Goal: Task Accomplishment & Management: Complete application form

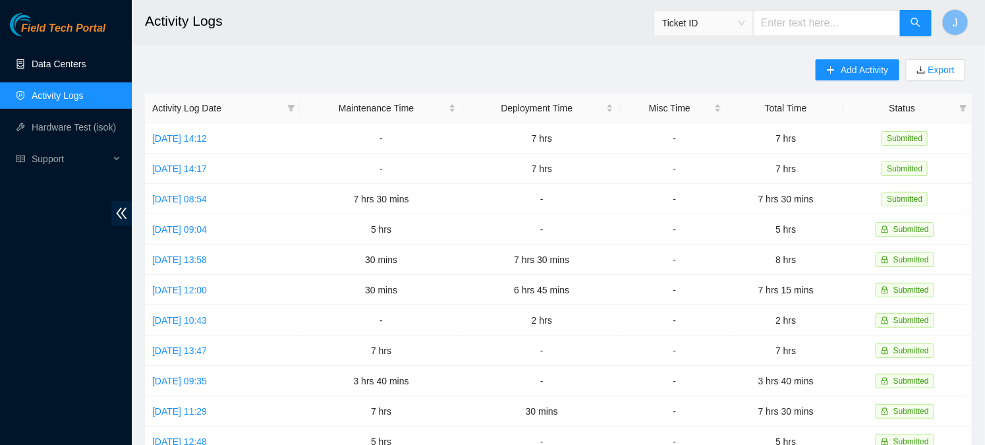
click at [82, 61] on link "Data Centers" at bounding box center [59, 64] width 54 height 11
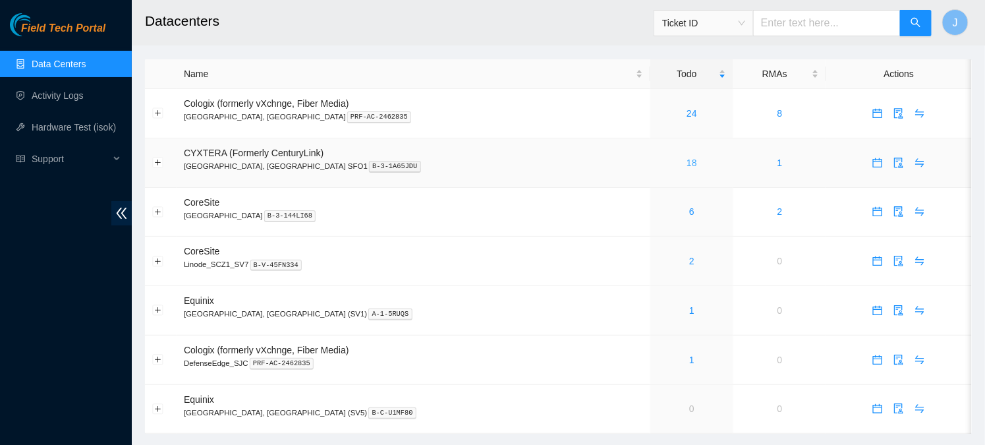
click at [687, 163] on link "18" at bounding box center [692, 162] width 11 height 11
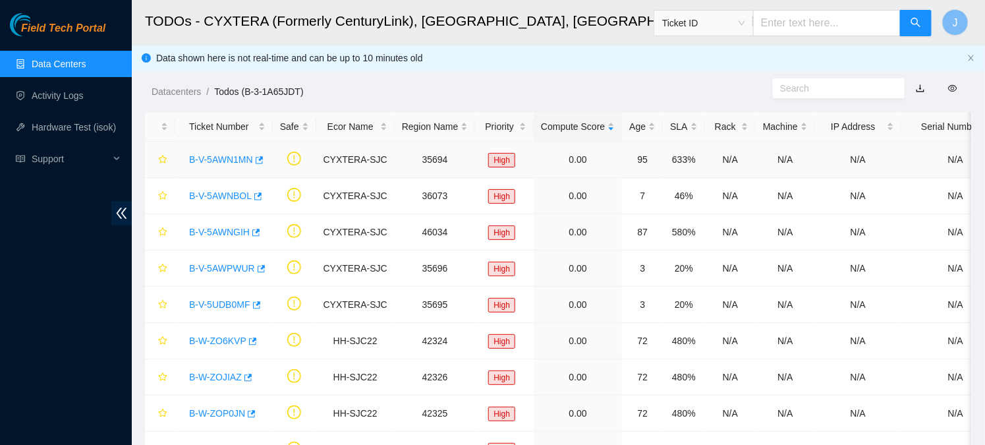
scroll to position [383, 0]
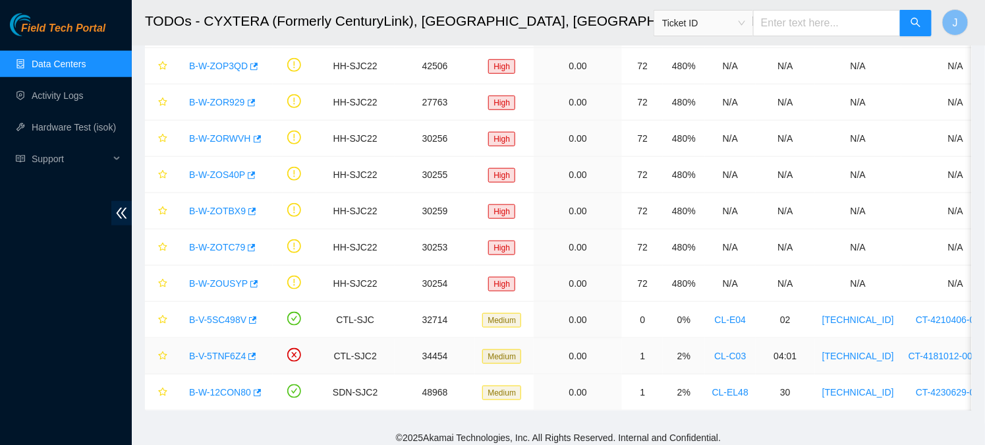
click at [215, 351] on link "B-V-5TNF6Z4" at bounding box center [217, 356] width 57 height 11
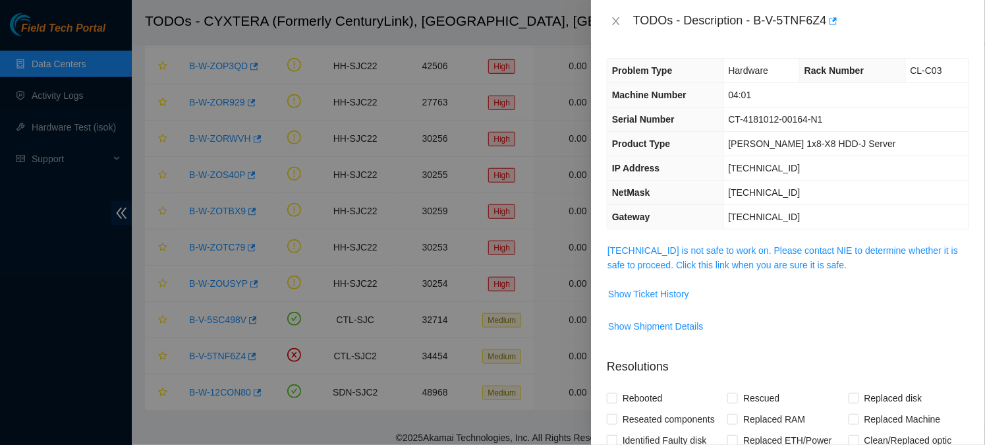
click at [683, 255] on span "184.28.225.71 is not safe to work on. Please contact NIE to determine whether i…" at bounding box center [787, 257] width 361 height 29
click at [684, 250] on link "184.28.225.71 is not safe to work on. Please contact NIE to determine whether i…" at bounding box center [782, 257] width 351 height 25
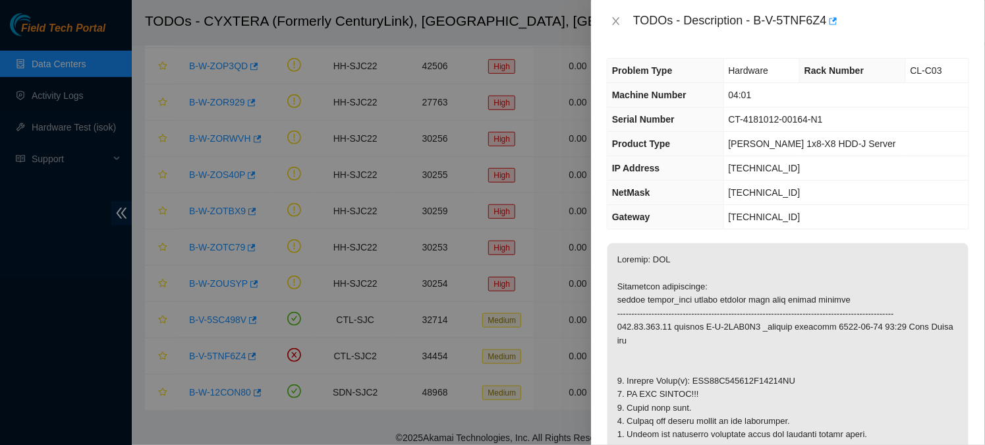
click at [614, 14] on div "TODOs - Description - B-V-5TNF6Z4" at bounding box center [788, 21] width 362 height 21
click at [615, 19] on icon "close" at bounding box center [615, 21] width 7 height 8
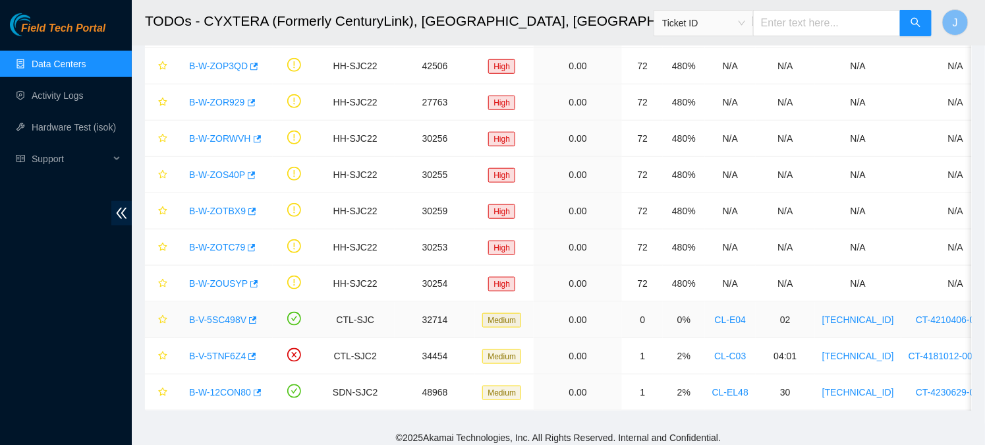
click at [229, 314] on link "B-V-5SC498V" at bounding box center [217, 319] width 57 height 11
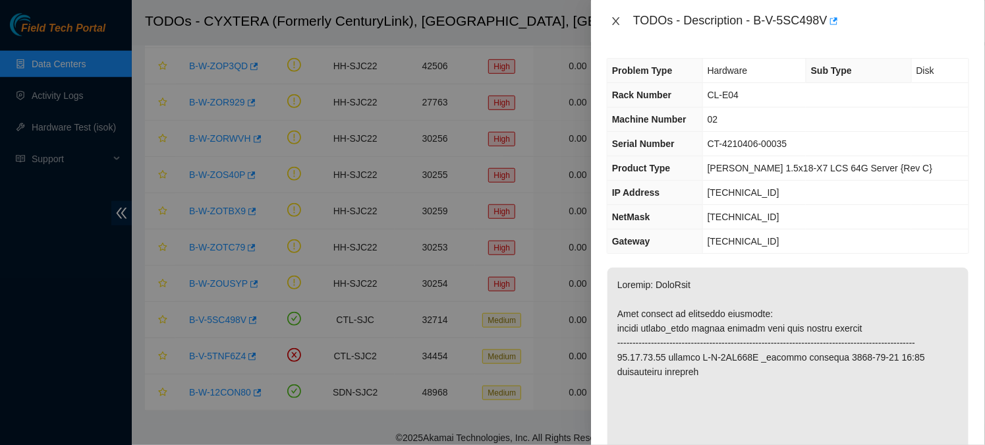
click at [620, 22] on icon "close" at bounding box center [616, 21] width 11 height 11
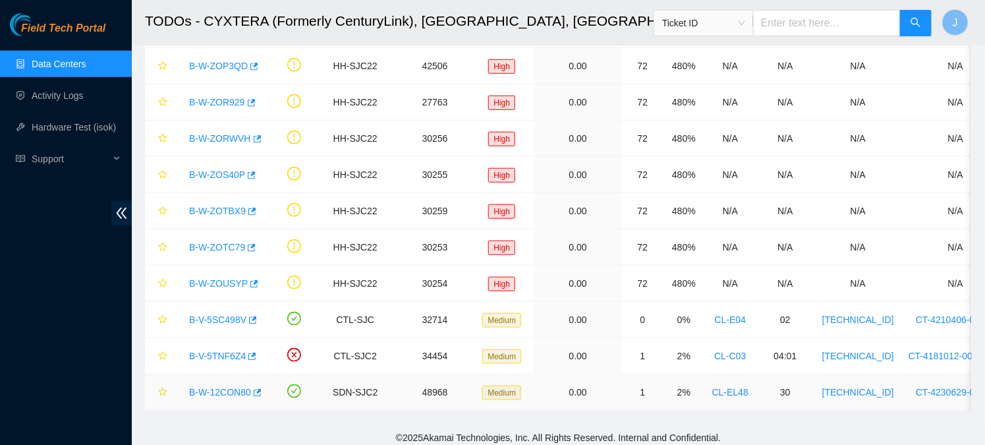
click at [222, 389] on link "B-W-12CON80" at bounding box center [220, 392] width 62 height 11
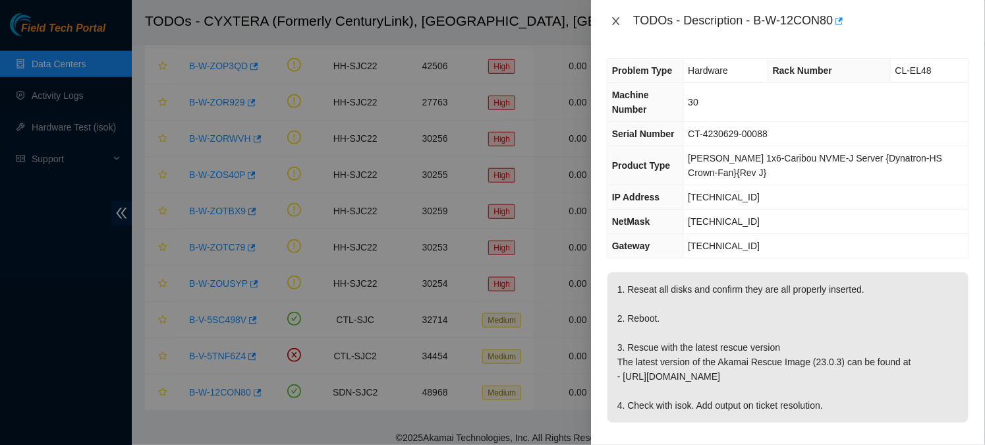
click at [609, 16] on button "Close" at bounding box center [616, 21] width 18 height 13
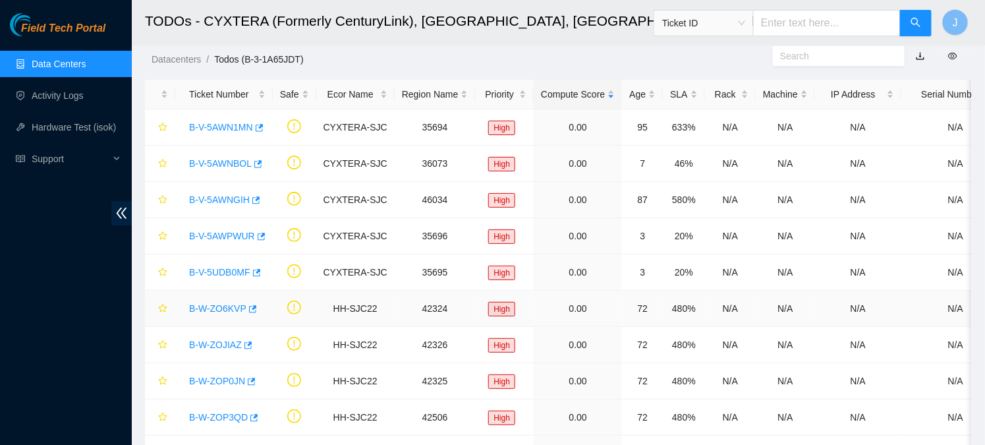
scroll to position [32, 0]
click at [78, 69] on link "Data Centers" at bounding box center [59, 64] width 54 height 11
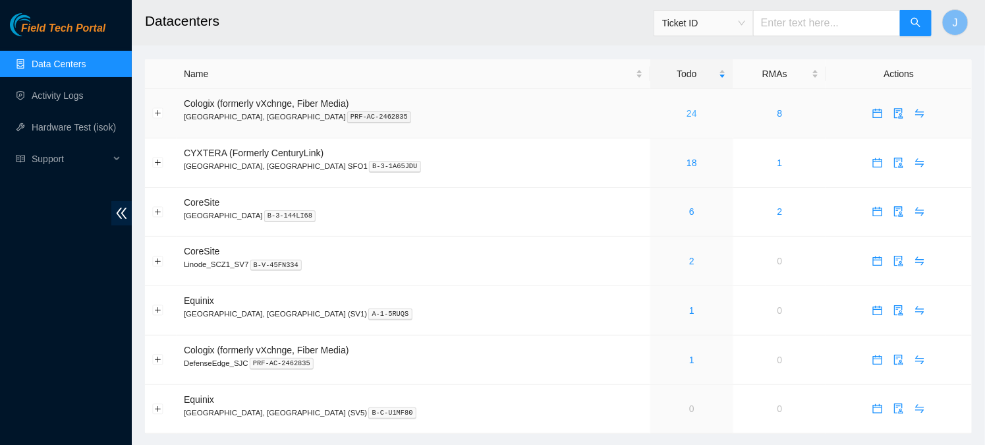
click at [687, 118] on link "24" at bounding box center [692, 113] width 11 height 11
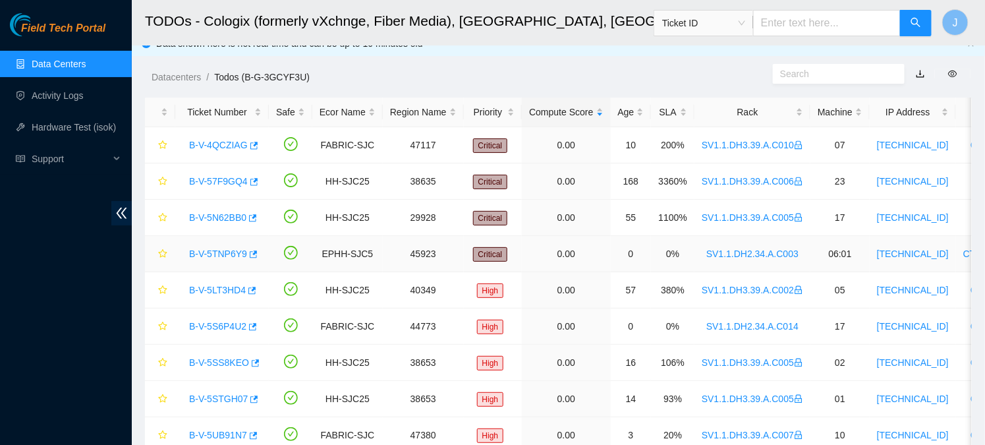
scroll to position [22, 0]
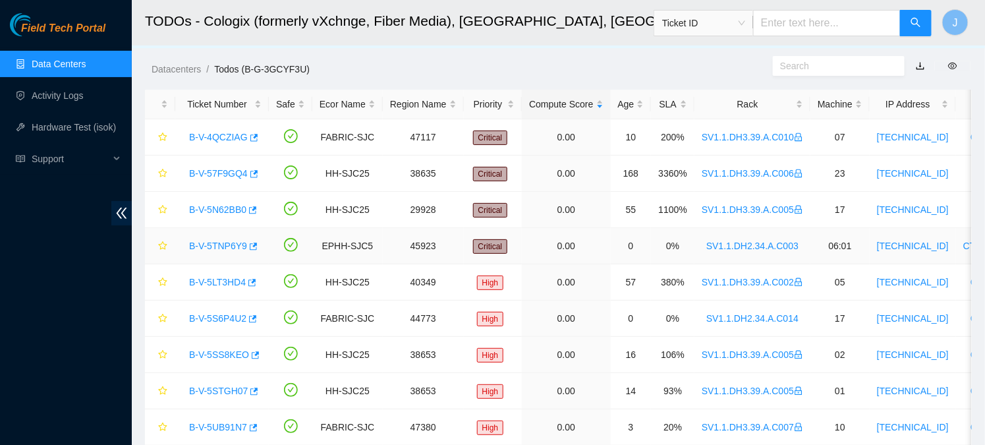
click at [223, 246] on link "B-V-5TNP6Y9" at bounding box center [218, 245] width 58 height 11
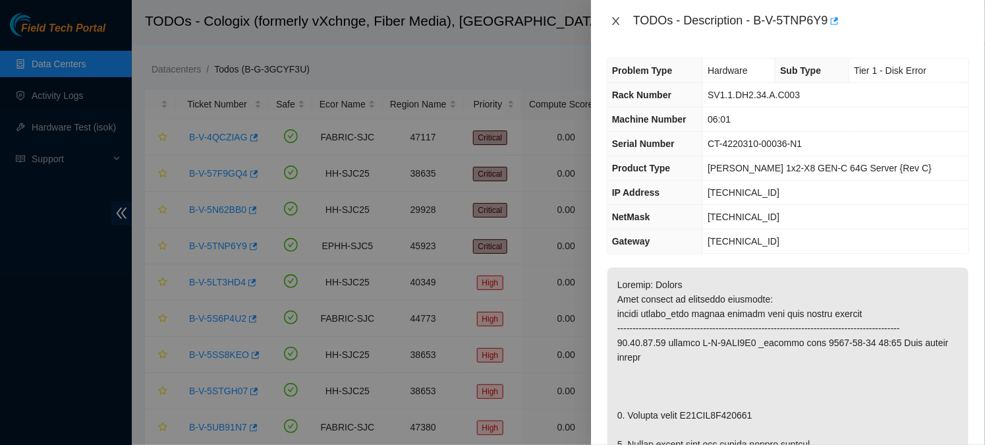
click at [617, 16] on icon "close" at bounding box center [616, 21] width 11 height 11
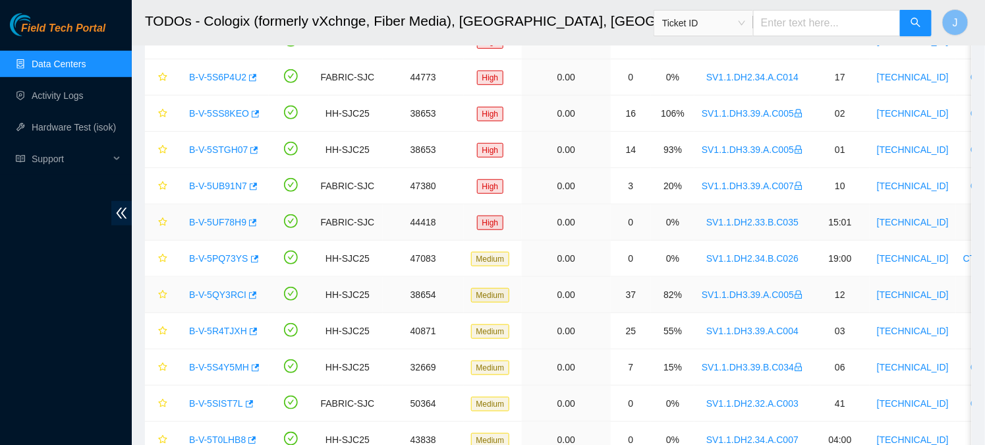
scroll to position [281, 0]
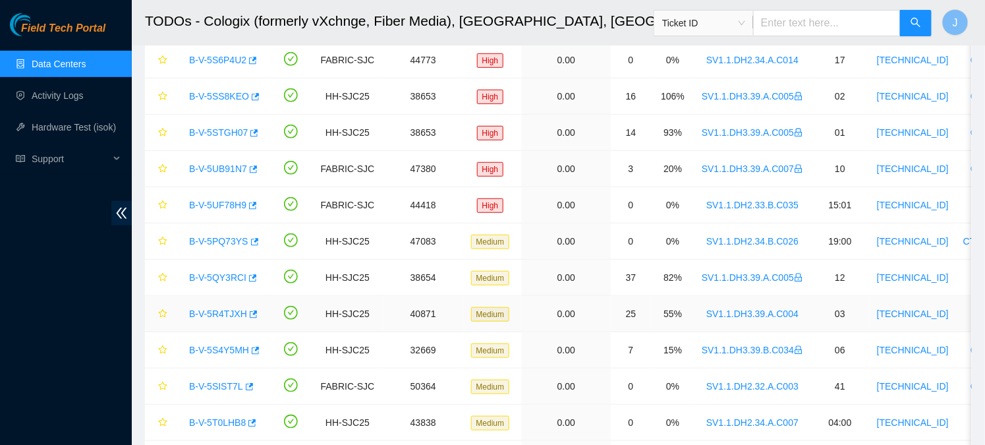
click at [212, 308] on link "B-V-5R4TJXH" at bounding box center [218, 313] width 58 height 11
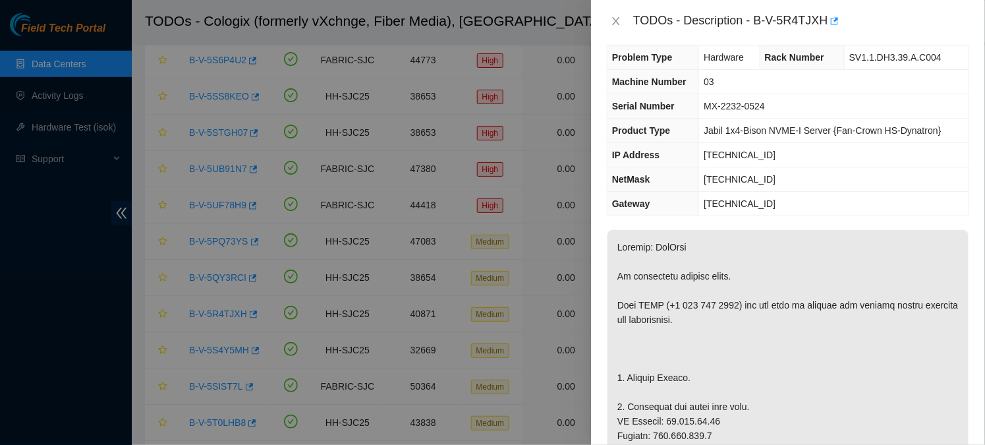
scroll to position [0, 0]
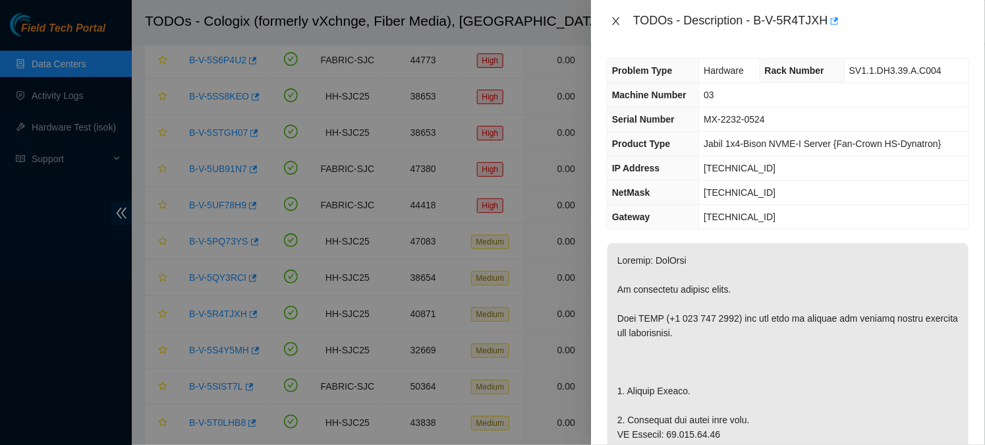
click at [619, 24] on icon "close" at bounding box center [615, 21] width 7 height 8
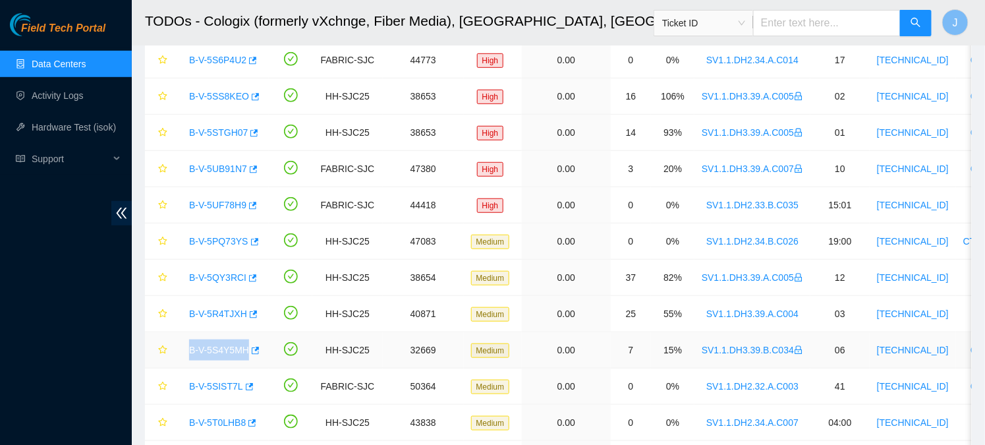
drag, startPoint x: 184, startPoint y: 344, endPoint x: 247, endPoint y: 356, distance: 63.7
click at [248, 356] on td "B-V-5S4Y5MH" at bounding box center [222, 350] width 94 height 36
copy link "B-V-5S4Y5MH"
click at [184, 316] on div "B-V-5R4TJXH" at bounding box center [222, 313] width 79 height 21
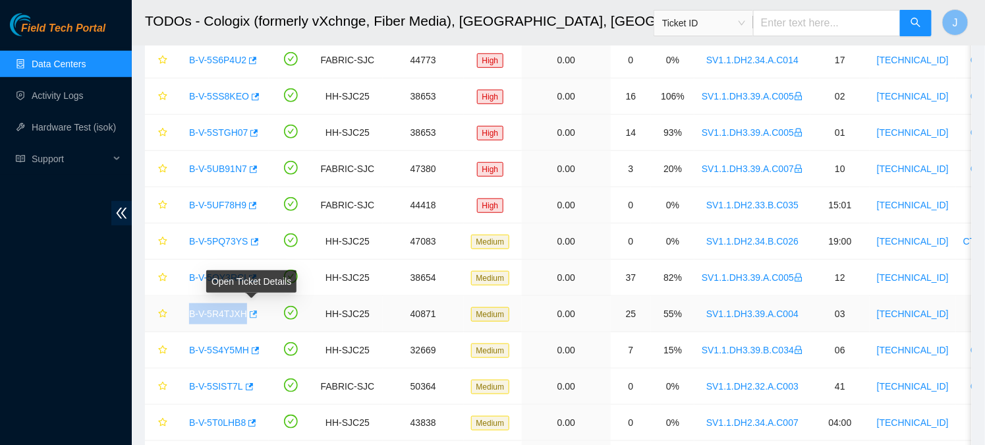
drag, startPoint x: 184, startPoint y: 310, endPoint x: 248, endPoint y: 310, distance: 63.9
click at [249, 310] on div "B-V-5R4TJXH" at bounding box center [222, 313] width 79 height 21
copy tr "B-V-5R4TJXH"
click at [274, 320] on td at bounding box center [290, 314] width 43 height 36
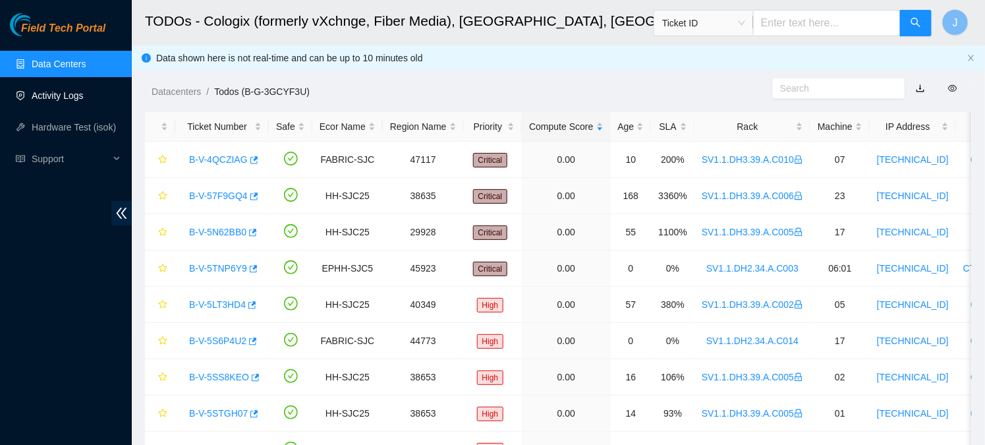
click at [81, 101] on link "Activity Logs" at bounding box center [58, 95] width 52 height 11
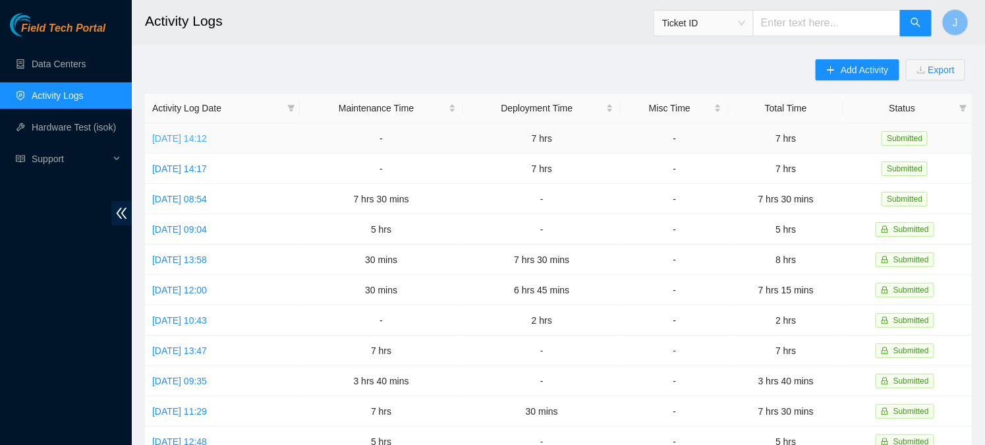
click at [198, 142] on link "[DATE] 14:12" at bounding box center [179, 138] width 55 height 11
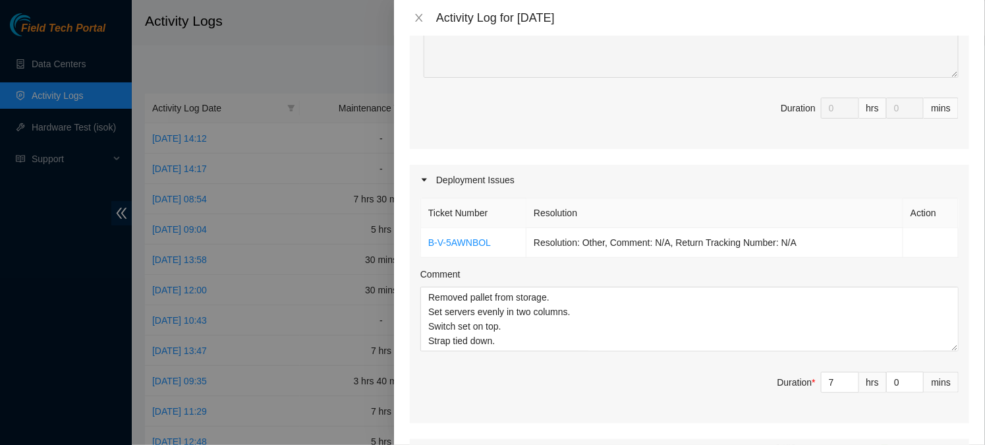
scroll to position [320, 0]
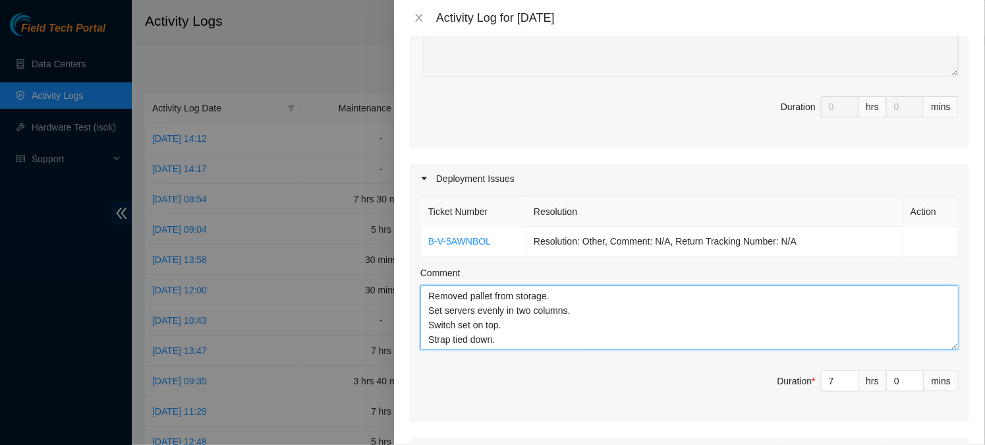
click at [497, 304] on textarea "Removed pallet from storage. Set servers evenly in two columns. Switch set on t…" at bounding box center [689, 317] width 538 height 65
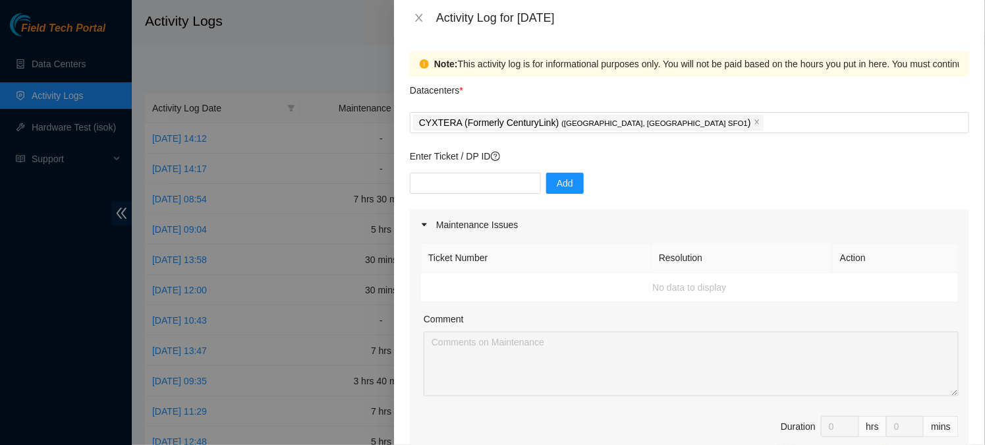
scroll to position [636, 0]
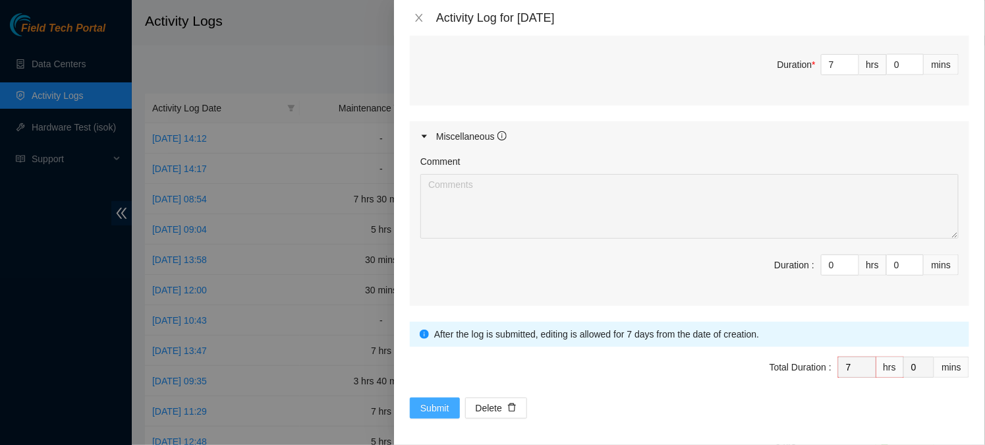
click at [422, 403] on span "Submit" at bounding box center [434, 408] width 29 height 14
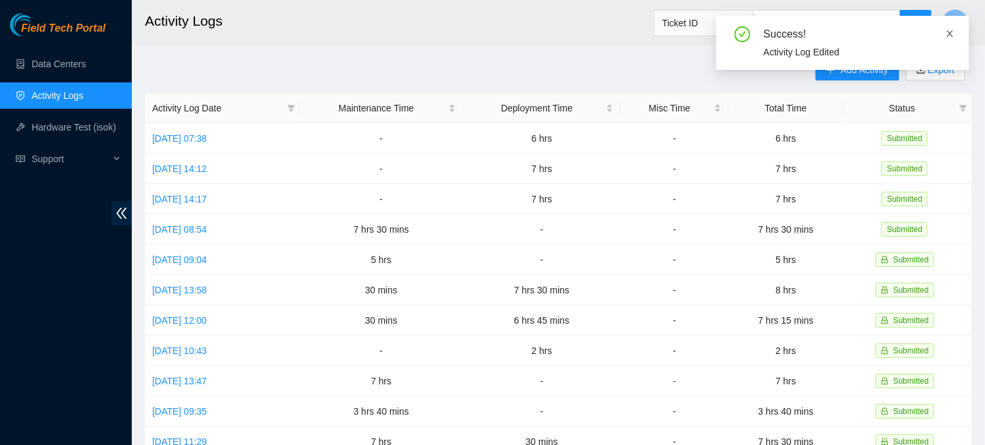
click at [947, 36] on icon "close" at bounding box center [950, 33] width 7 height 7
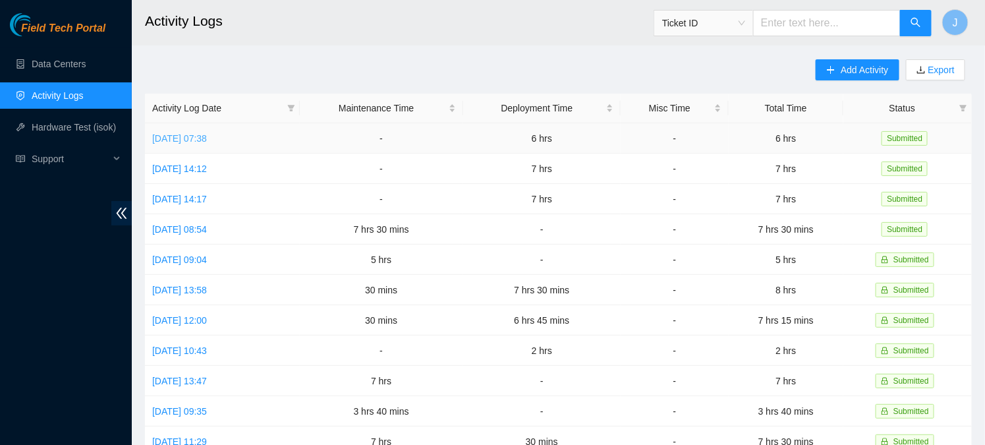
click at [207, 142] on link "[DATE] 07:38" at bounding box center [179, 138] width 55 height 11
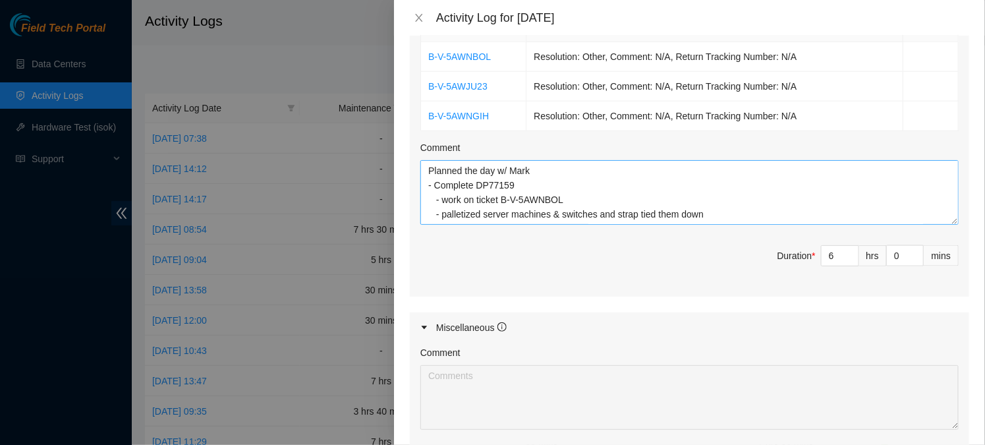
scroll to position [505, 0]
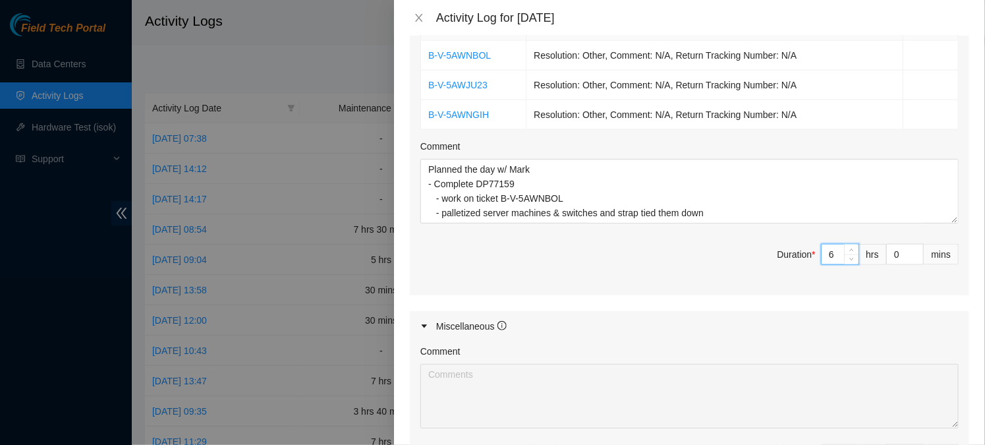
click at [834, 248] on input "6" at bounding box center [840, 254] width 37 height 20
type input "0"
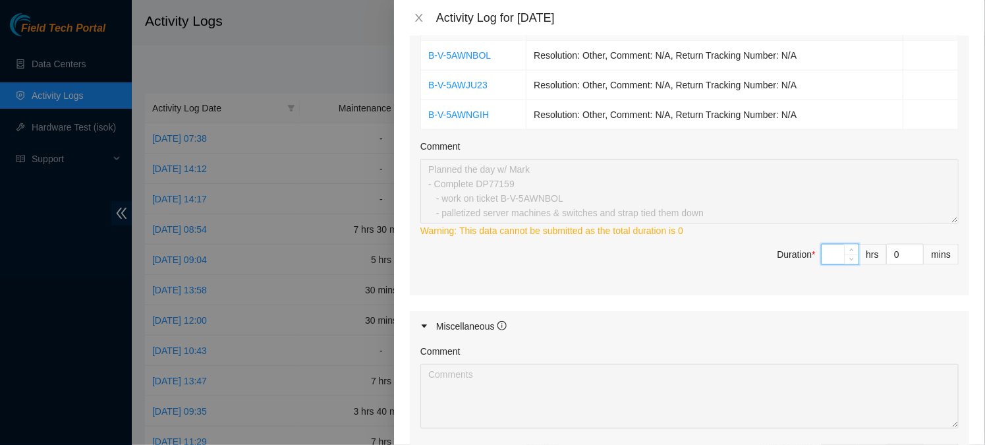
type input "8"
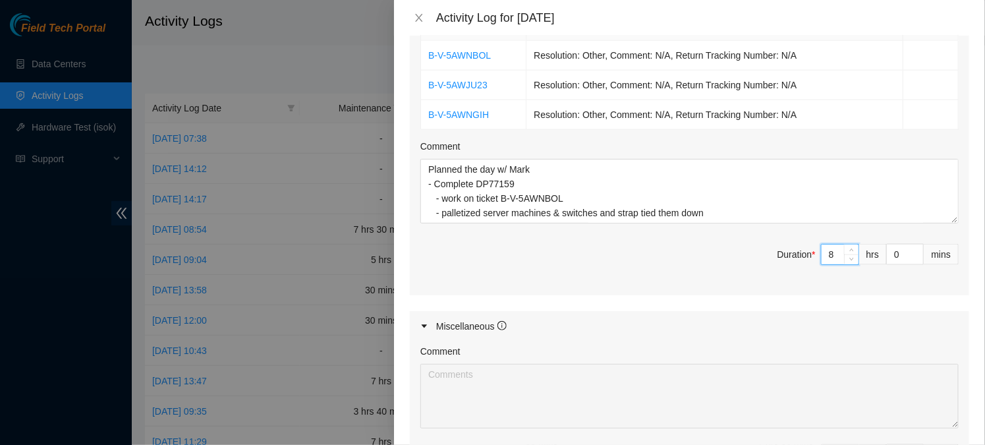
type input "8"
click at [718, 237] on div "Ticket Number Resolution Action B-V-5AWNBOL Resolution: Other, Comment: N/A, Re…" at bounding box center [689, 151] width 559 height 287
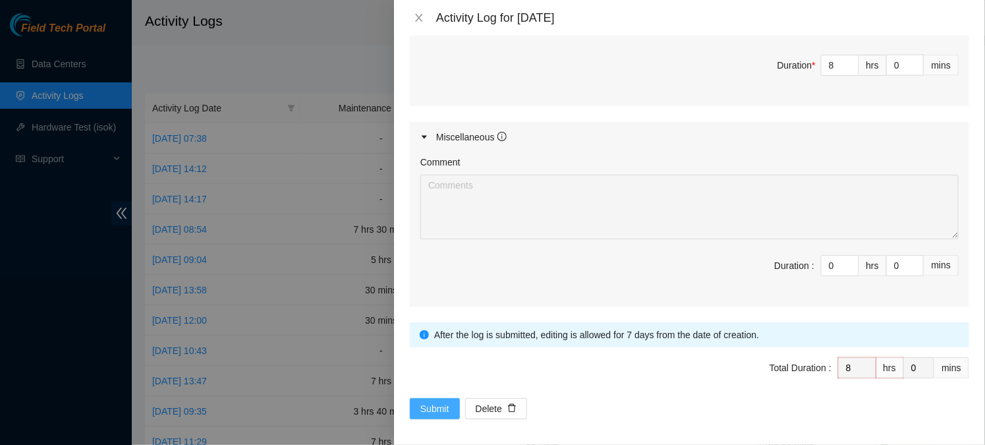
click at [438, 408] on span "Submit" at bounding box center [434, 408] width 29 height 14
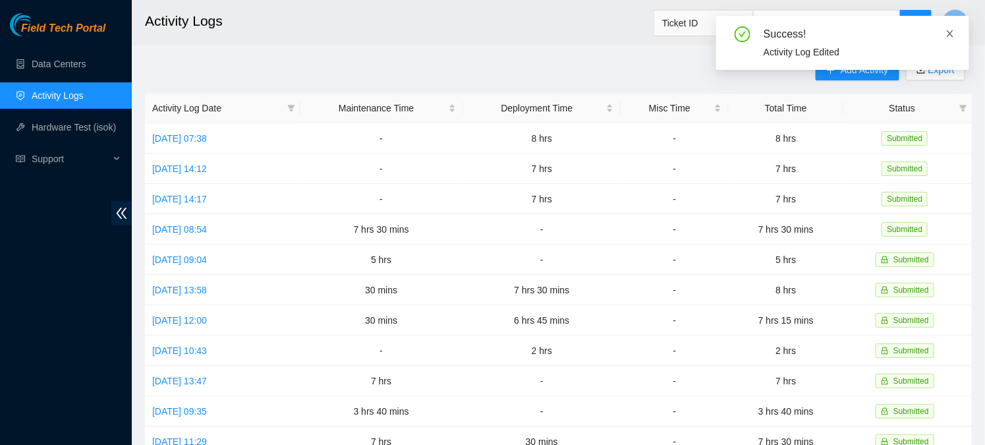
click at [947, 34] on icon "close" at bounding box center [950, 33] width 9 height 9
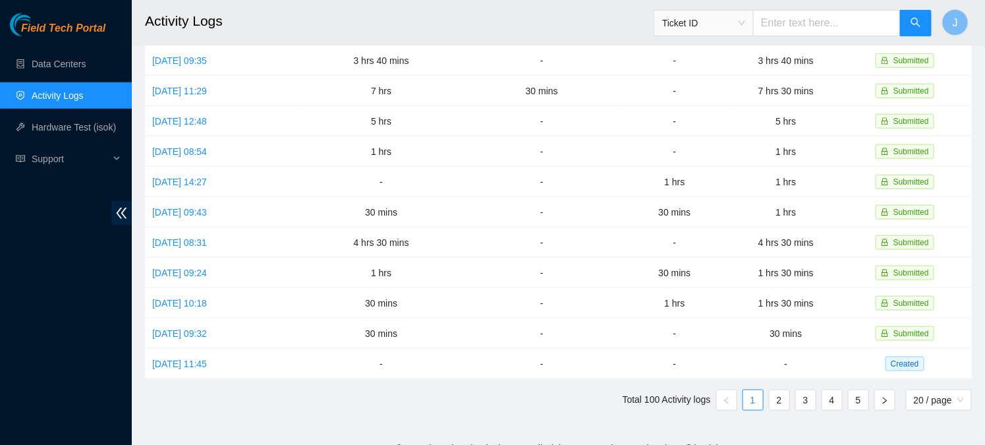
scroll to position [0, 0]
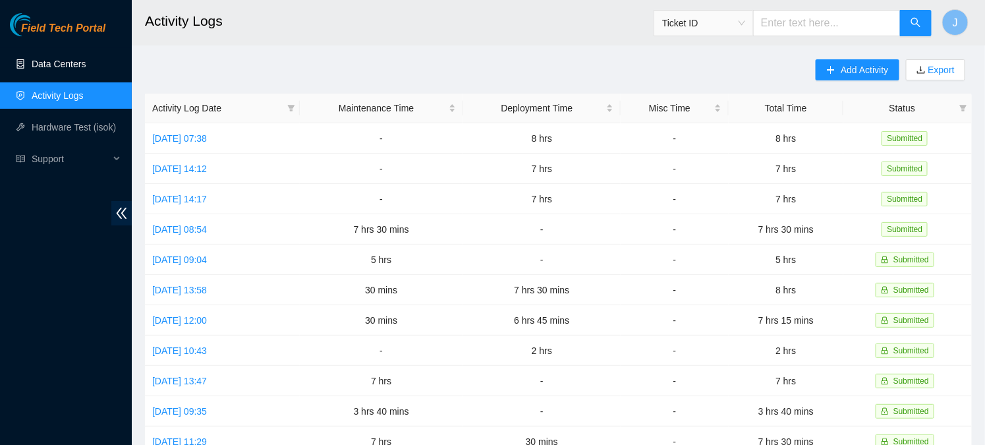
click at [60, 67] on link "Data Centers" at bounding box center [59, 64] width 54 height 11
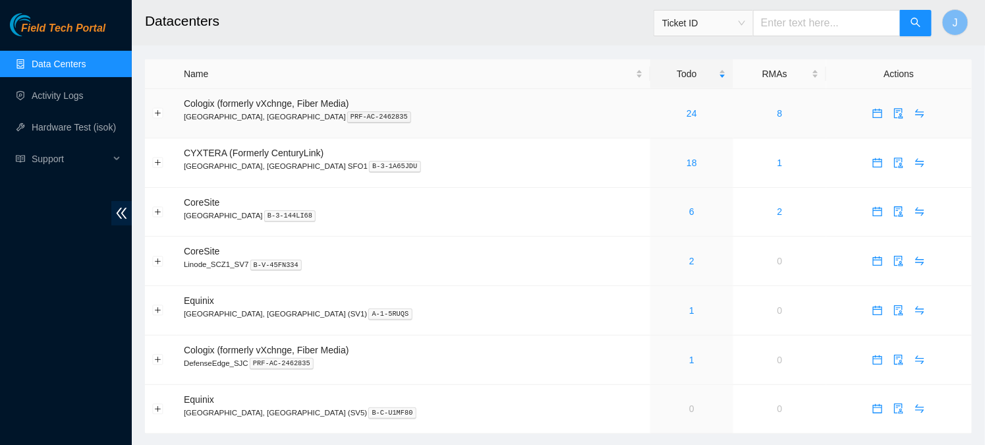
click at [873, 117] on icon "calendar" at bounding box center [877, 113] width 9 height 9
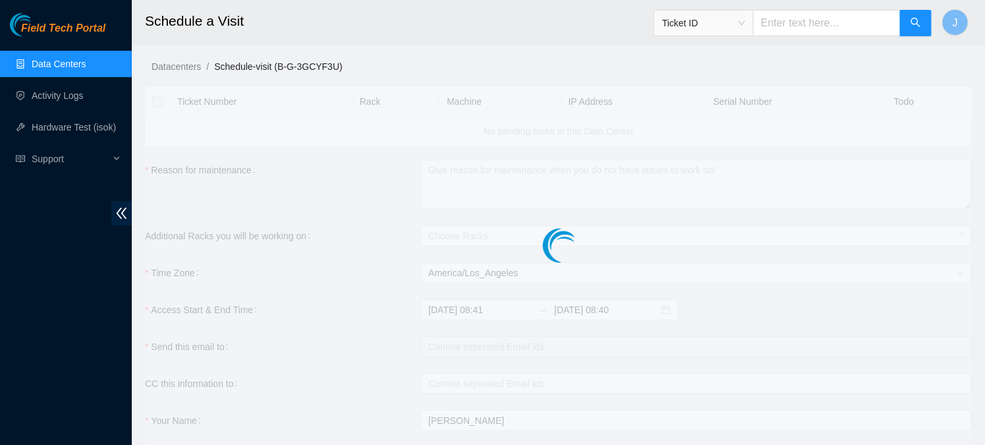
checkbox input "true"
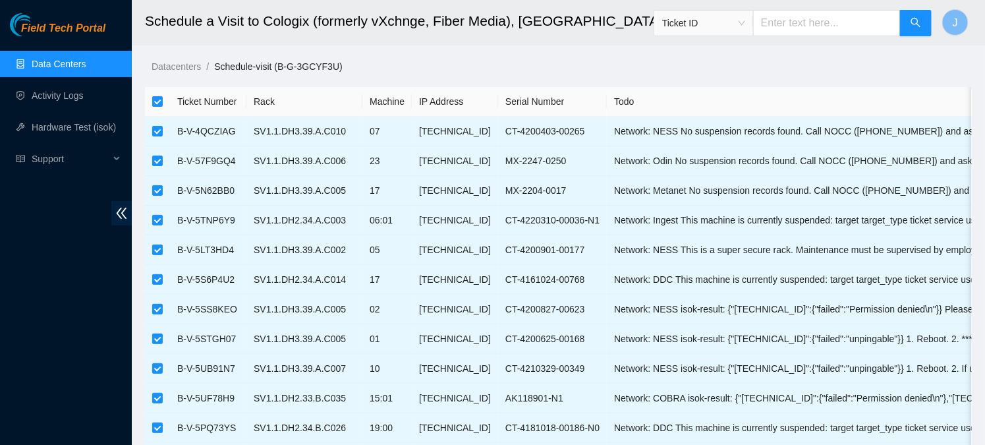
click at [808, 20] on input "text" at bounding box center [827, 23] width 148 height 26
paste input "B-V-5TNP6Y9"
type input "B-V-5TNP6Y9"
click at [157, 100] on input "checkbox" at bounding box center [157, 101] width 11 height 11
checkbox input "false"
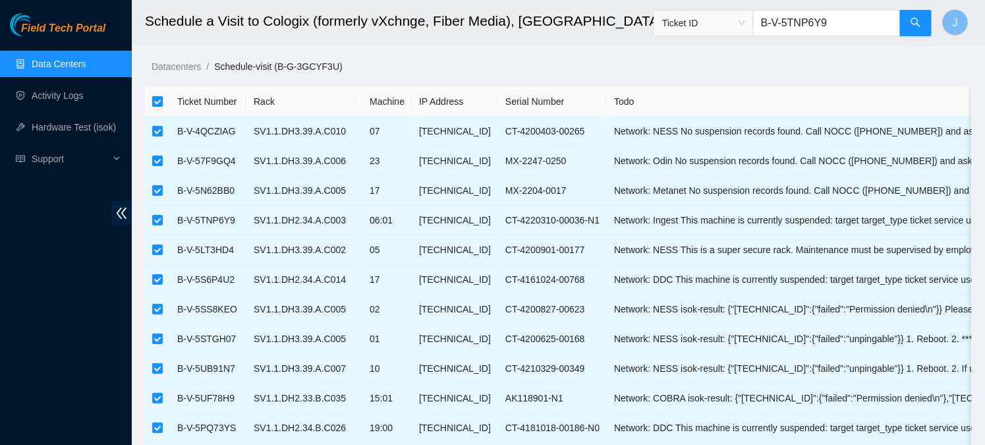
checkbox input "false"
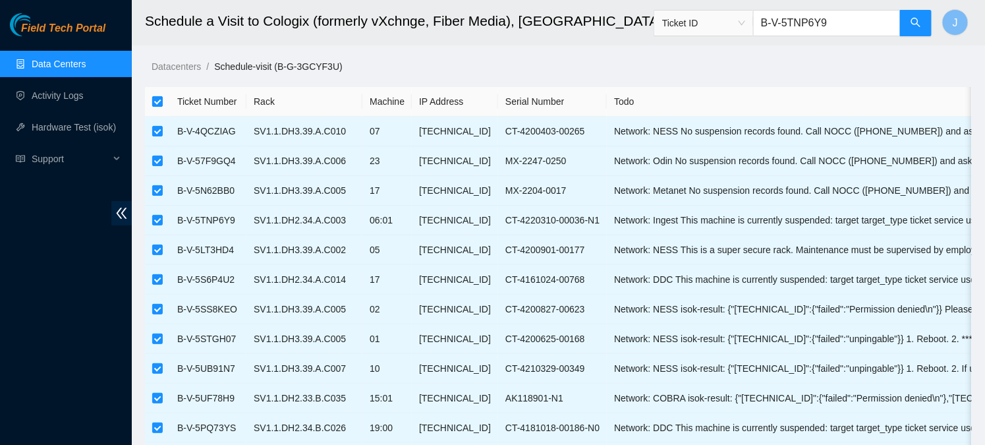
checkbox input "false"
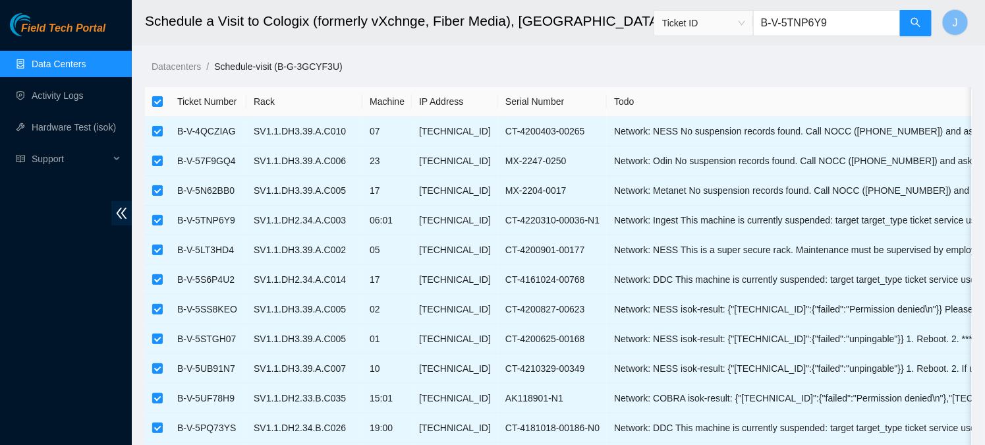
checkbox input "false"
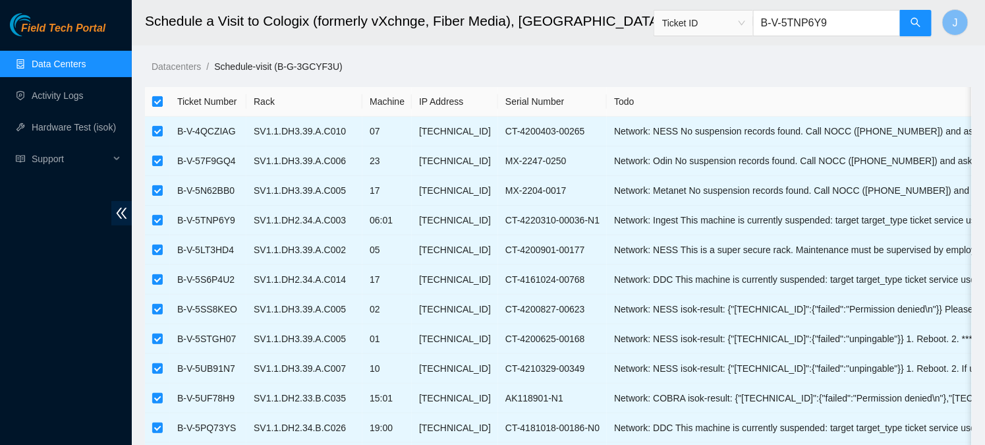
checkbox input "false"
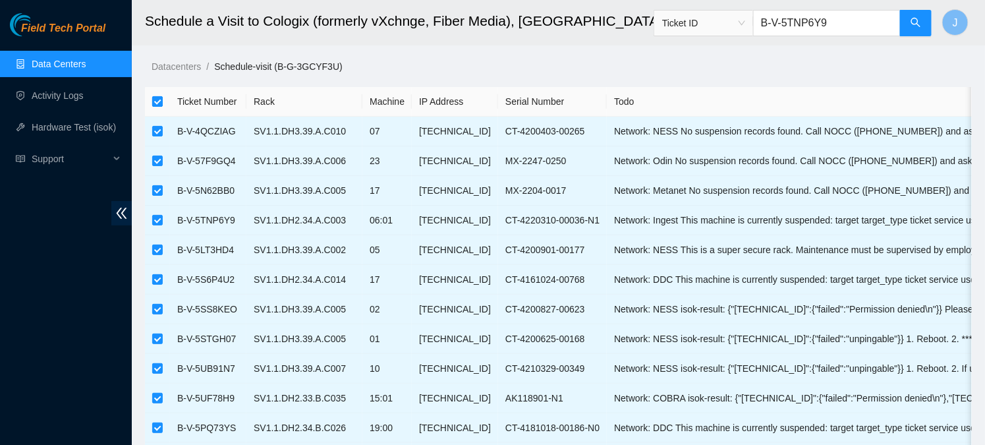
checkbox input "false"
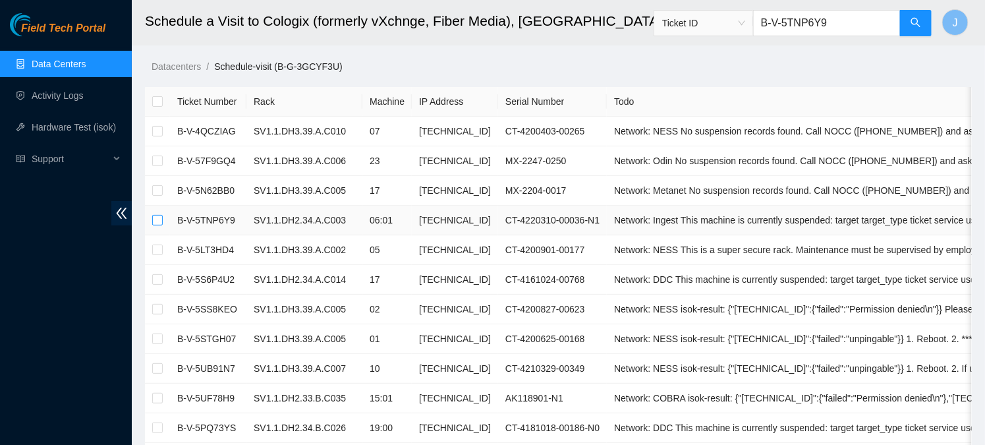
click at [159, 221] on input "checkbox" at bounding box center [157, 220] width 11 height 11
checkbox input "true"
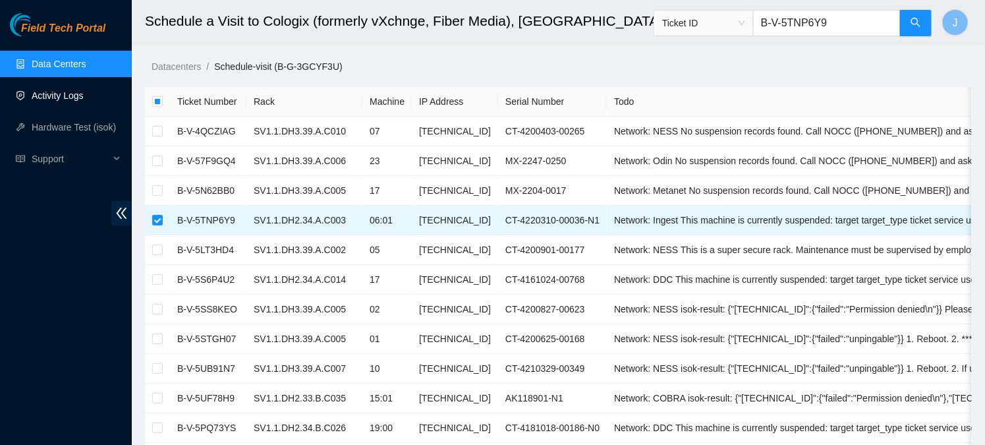
click at [55, 99] on link "Activity Logs" at bounding box center [58, 95] width 52 height 11
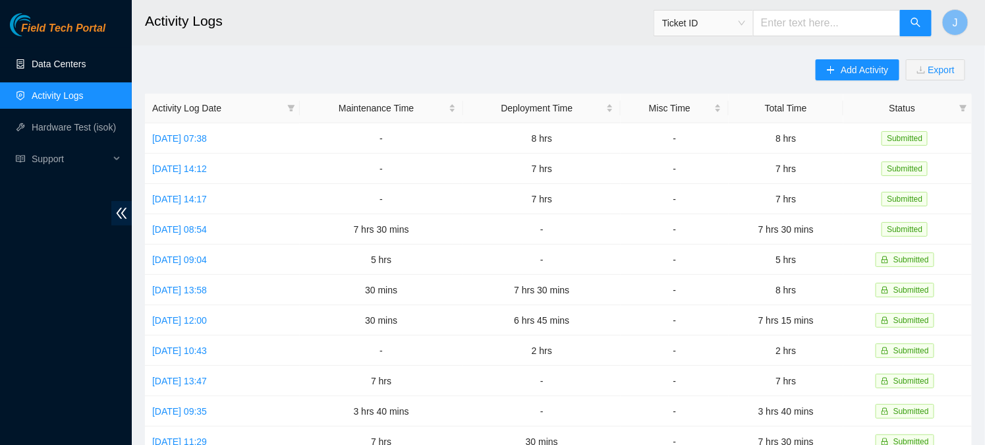
click at [55, 65] on link "Data Centers" at bounding box center [59, 64] width 54 height 11
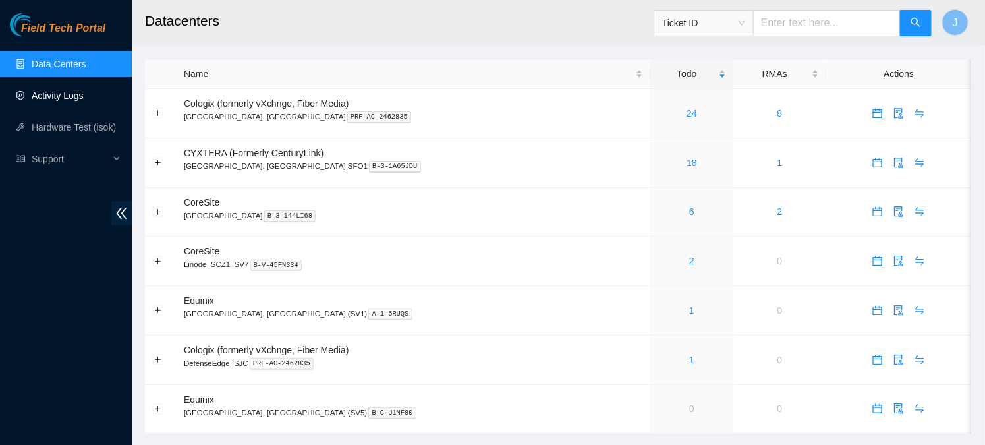
click at [47, 94] on link "Activity Logs" at bounding box center [58, 95] width 52 height 11
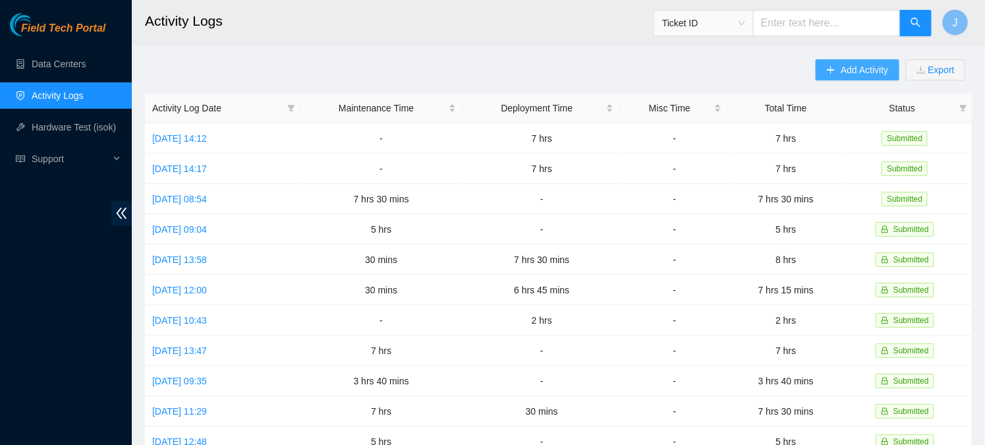
click at [864, 70] on span "Add Activity" at bounding box center [864, 70] width 47 height 14
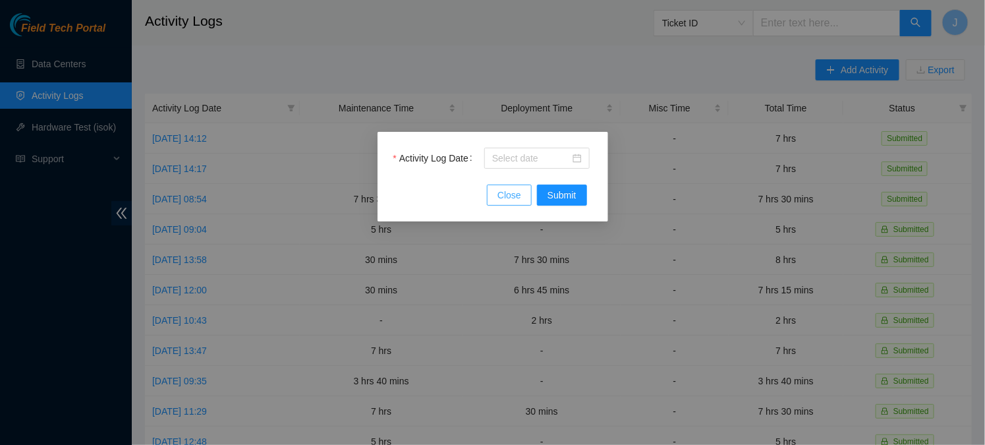
click at [506, 194] on span "Close" at bounding box center [509, 195] width 24 height 14
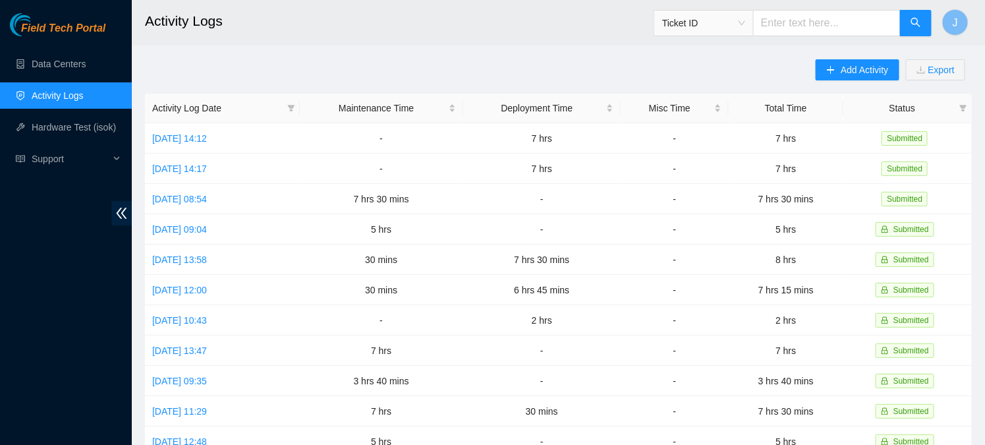
click at [842, 27] on input "text" at bounding box center [827, 23] width 148 height 26
click at [842, 76] on span "Add Activity" at bounding box center [864, 70] width 47 height 14
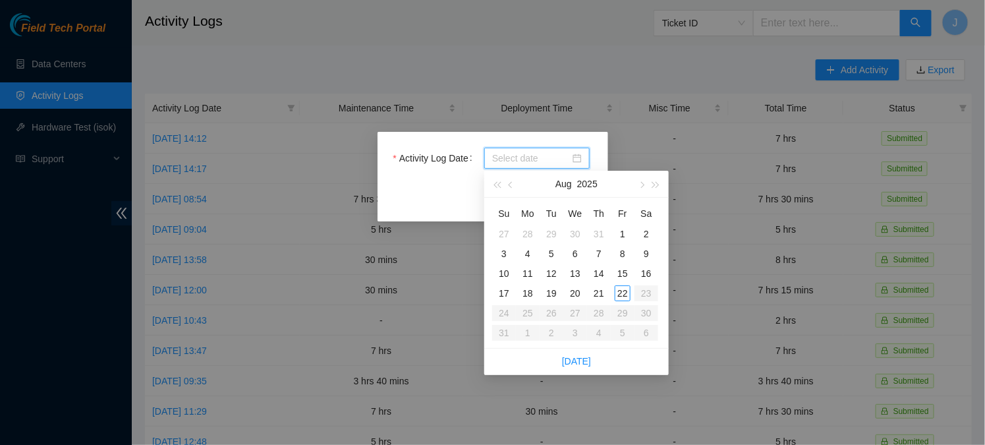
click at [559, 163] on input "Activity Log Date" at bounding box center [531, 158] width 78 height 14
type input "[DATE]"
click at [594, 290] on div "21" at bounding box center [599, 293] width 16 height 16
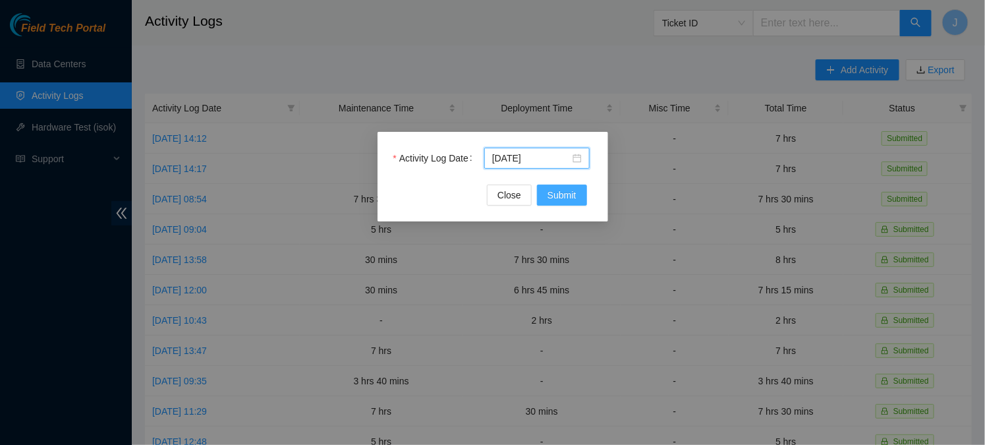
click at [555, 194] on span "Submit" at bounding box center [562, 195] width 29 height 14
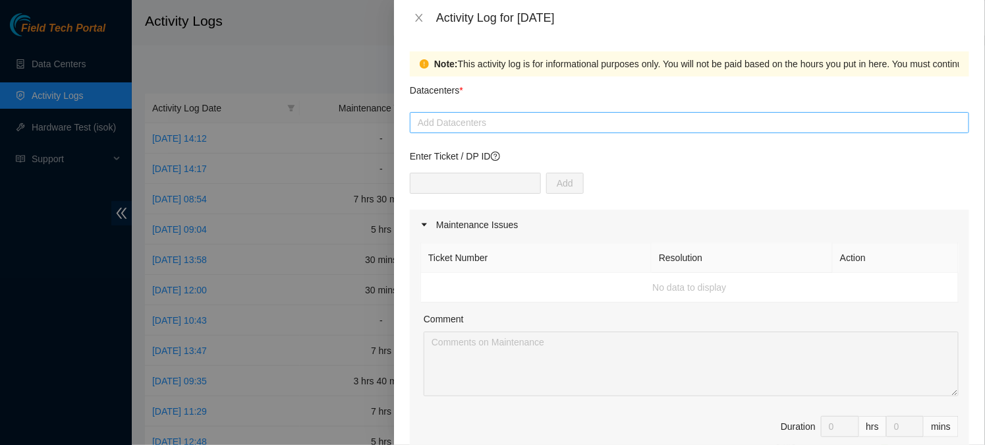
click at [486, 123] on div at bounding box center [689, 123] width 553 height 16
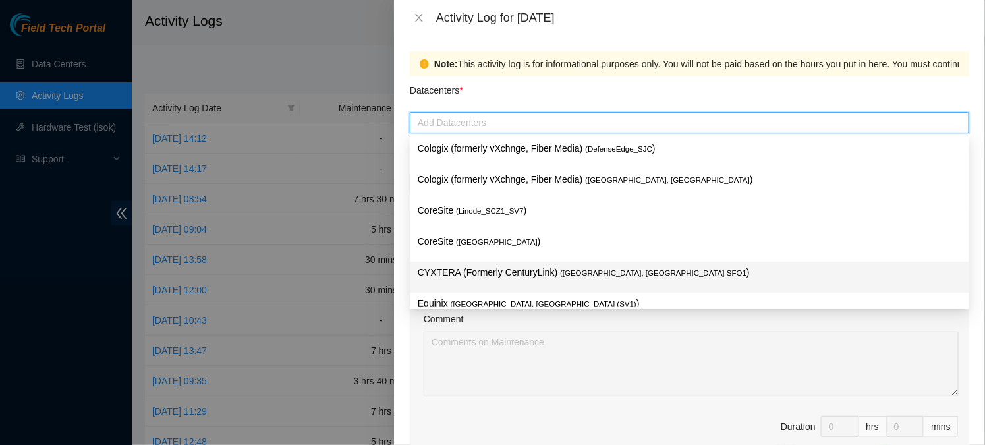
click at [471, 274] on p "CYXTERA (Formerly CenturyLink) ( [GEOGRAPHIC_DATA], [GEOGRAPHIC_DATA] SFO1 )" at bounding box center [690, 272] width 544 height 15
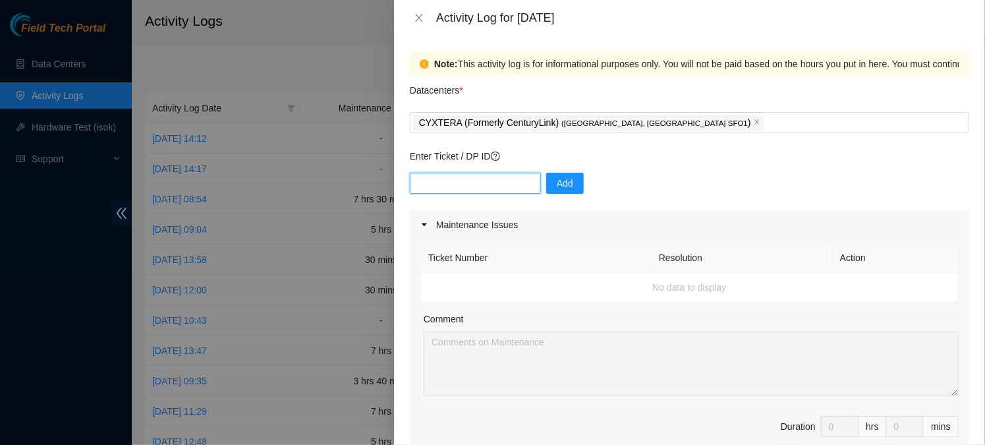
click at [486, 185] on input "text" at bounding box center [475, 183] width 131 height 21
paste input "B-V-5AWNGIH"
type input "B-V-5AWNGIH"
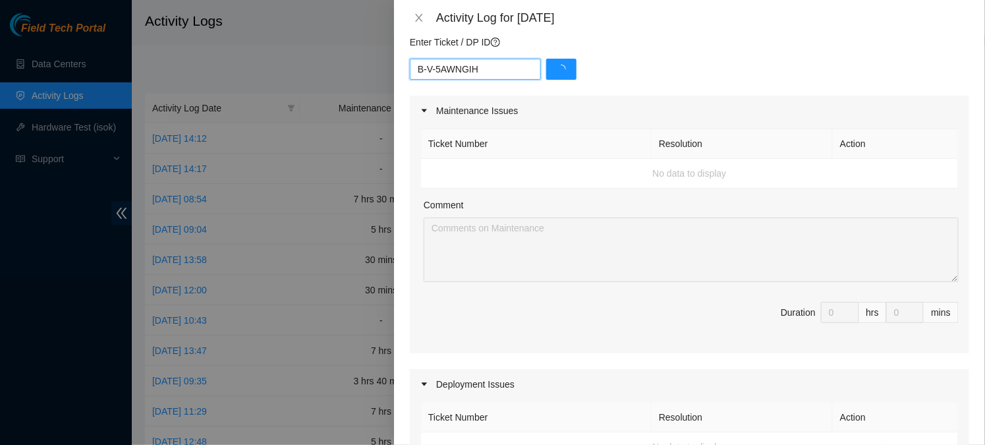
scroll to position [115, 0]
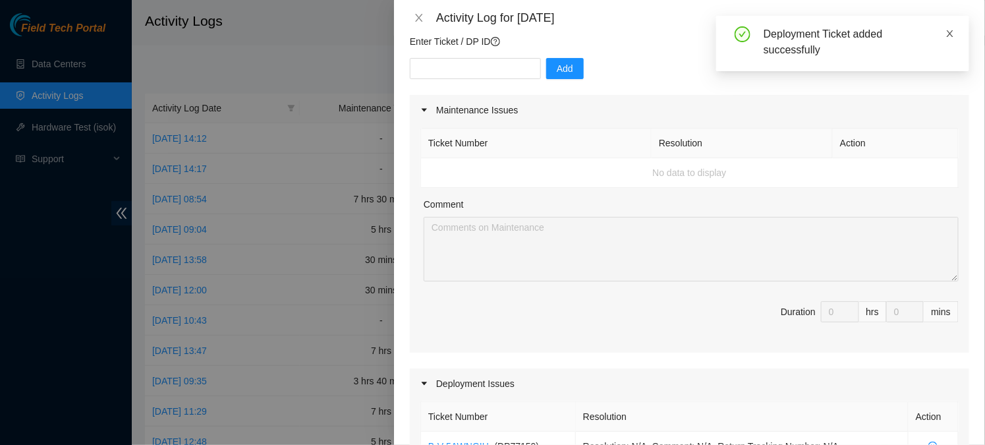
click at [950, 32] on icon "close" at bounding box center [950, 33] width 9 height 9
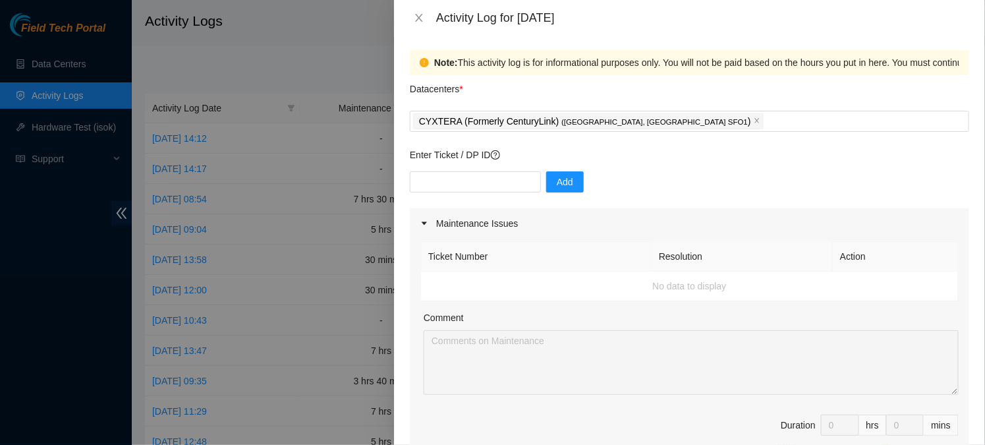
scroll to position [0, 0]
click at [443, 186] on input "text" at bounding box center [475, 183] width 131 height 21
paste input "B-V-5AWJU23"
type input "B-V-5AWJU23"
click at [465, 188] on input "text" at bounding box center [475, 183] width 131 height 21
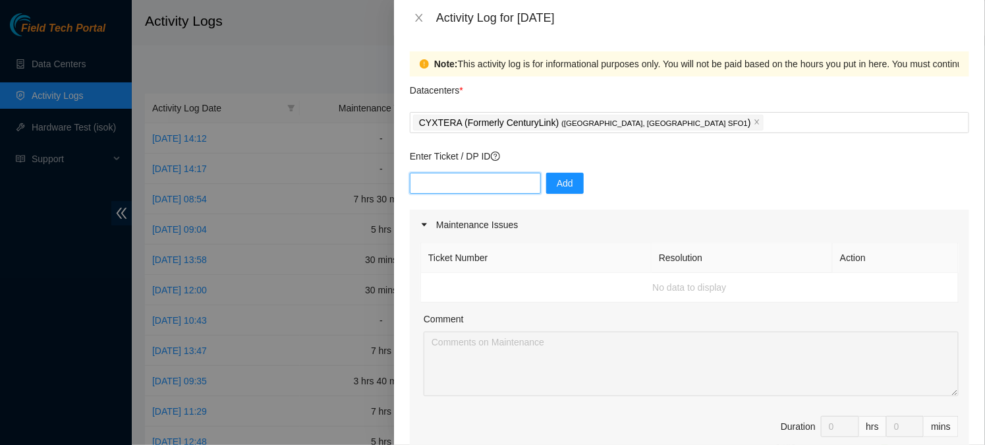
paste input "B-V-5AWNBOL"
type input "B-V-5AWNBOL"
click at [669, 181] on div "Add" at bounding box center [689, 191] width 559 height 37
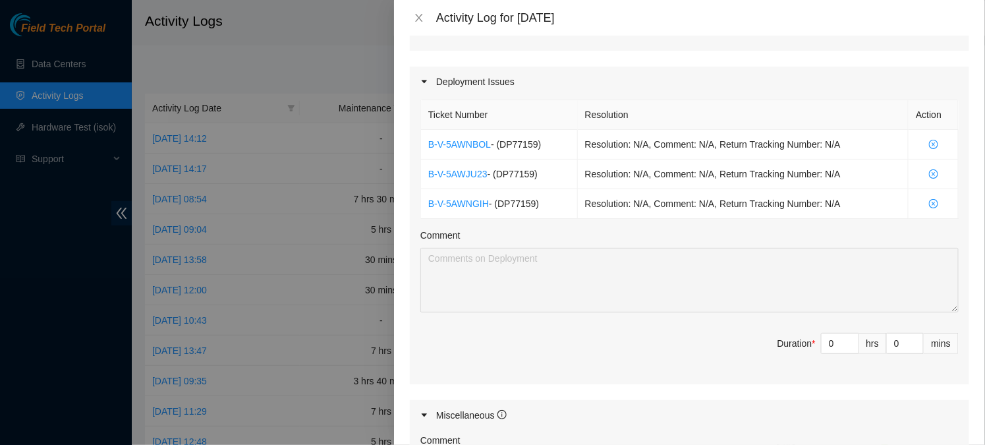
scroll to position [420, 0]
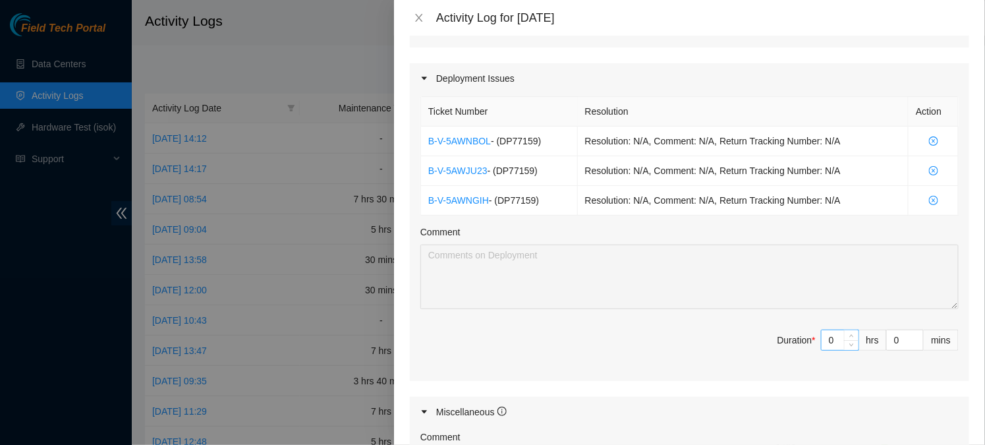
click at [843, 337] on input "0" at bounding box center [840, 340] width 37 height 20
click at [834, 337] on input at bounding box center [840, 340] width 37 height 20
type input "6"
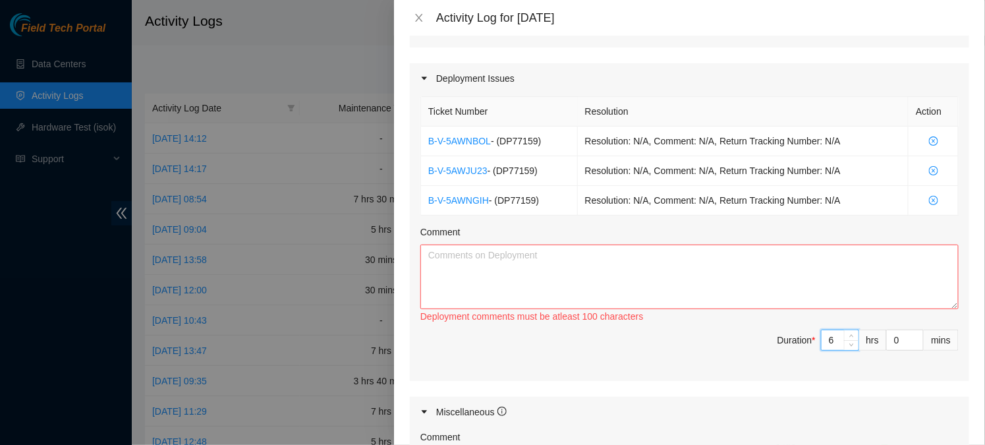
type input "6"
click at [524, 262] on textarea "Comment" at bounding box center [689, 276] width 538 height 65
click at [501, 256] on textarea "Comment" at bounding box center [689, 276] width 538 height 65
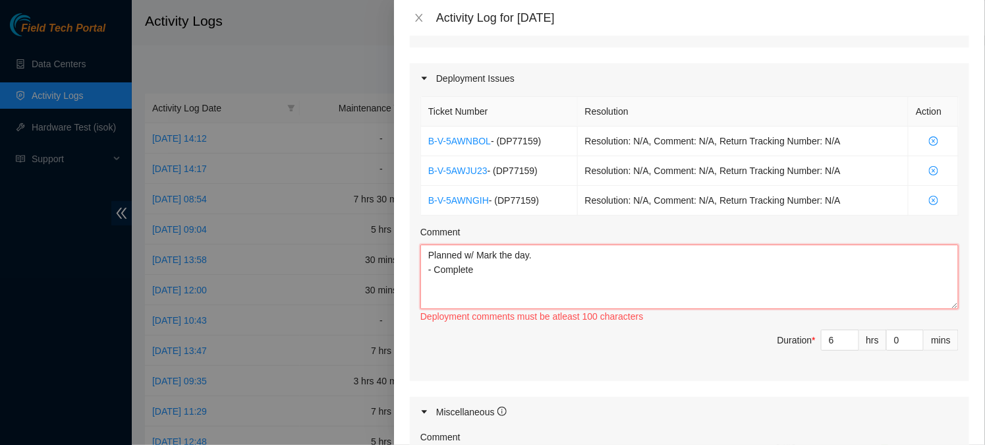
paste textarea "DP77159"
paste textarea "B-V-5AWNBOL"
click at [457, 281] on textarea "Planned w/ Mark the day. - Complete DP77159 - comp" at bounding box center [689, 276] width 538 height 65
paste textarea "B-V-5AWNBOL"
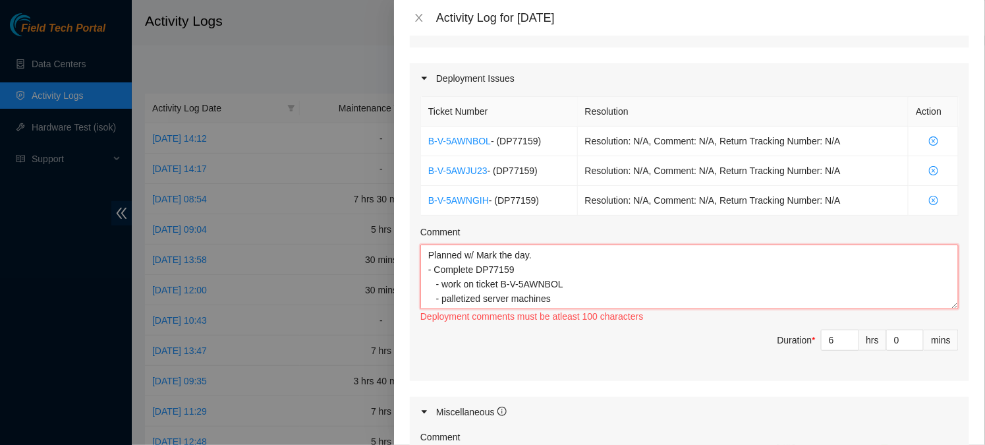
scroll to position [10, 0]
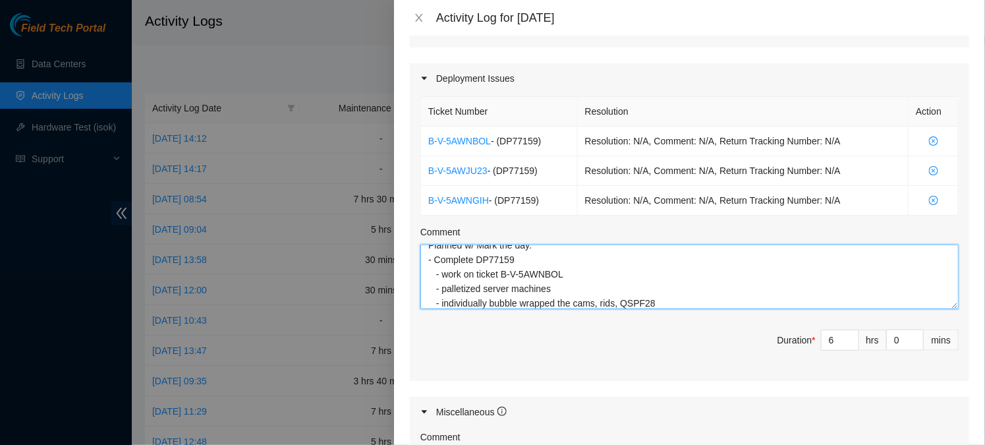
click at [571, 281] on textarea "Planned w/ Mark the day. - Complete DP77159 - work on ticket B-V-5AWNBOL - pall…" at bounding box center [689, 276] width 538 height 65
click at [687, 296] on textarea "Planned w/ Mark the day. - Complete DP77159 - work on ticket B-V-5AWNBOL - pall…" at bounding box center [689, 276] width 538 height 65
drag, startPoint x: 534, startPoint y: 251, endPoint x: 466, endPoint y: 249, distance: 68.6
click at [466, 249] on textarea "Planned w/ Mark the day. - Complete DP77159 - work on ticket B-V-5AWNBOL - pall…" at bounding box center [689, 276] width 538 height 65
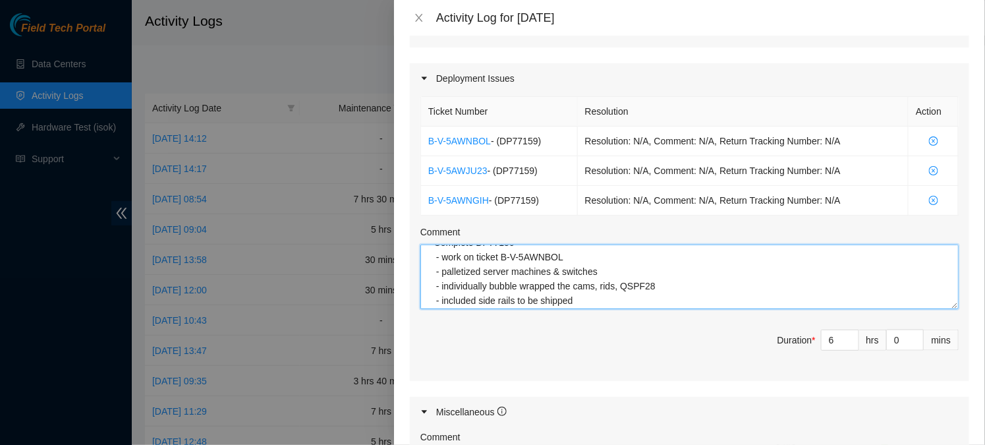
scroll to position [28, 0]
click at [592, 295] on textarea "Planned the day w/ Mark - Complete DP77159 - work on ticket B-V-5AWNBOL - palle…" at bounding box center [689, 276] width 538 height 65
click at [614, 256] on textarea "Planned the day w/ Mark - Complete DP77159 - work on ticket B-V-5AWNBOL - palle…" at bounding box center [689, 276] width 538 height 65
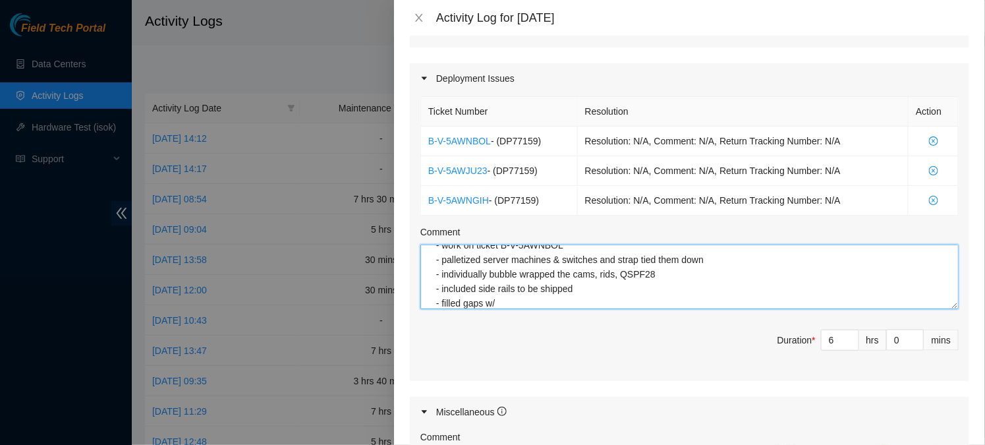
click at [526, 299] on textarea "Planned the day w/ Mark - Complete DP77159 - work on ticket B-V-5AWNBOL - palle…" at bounding box center [689, 276] width 538 height 65
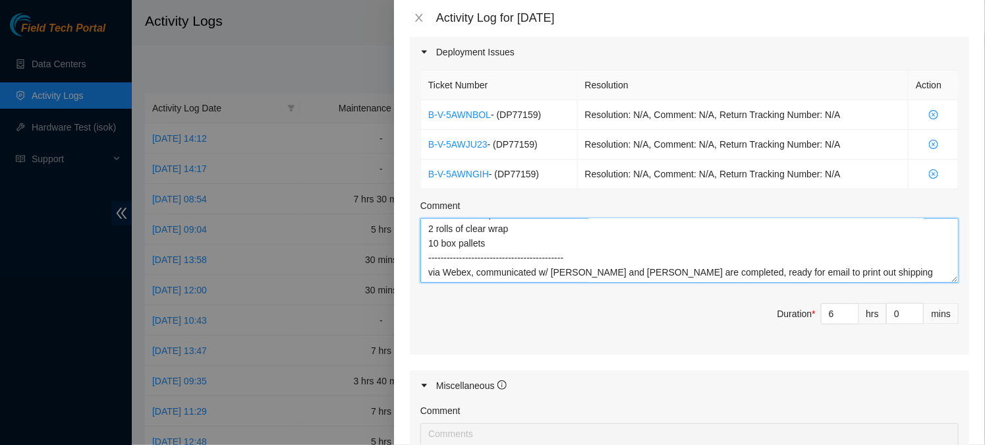
scroll to position [694, 0]
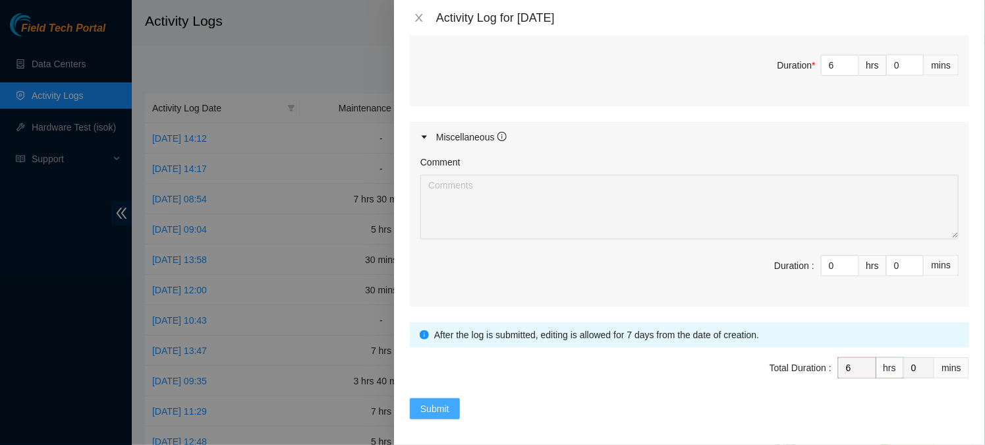
type textarea "Planned the day w/ Mark - Complete DP77159 - work on ticket B-V-5AWNBOL - palle…"
click at [427, 401] on span "Submit" at bounding box center [434, 408] width 29 height 14
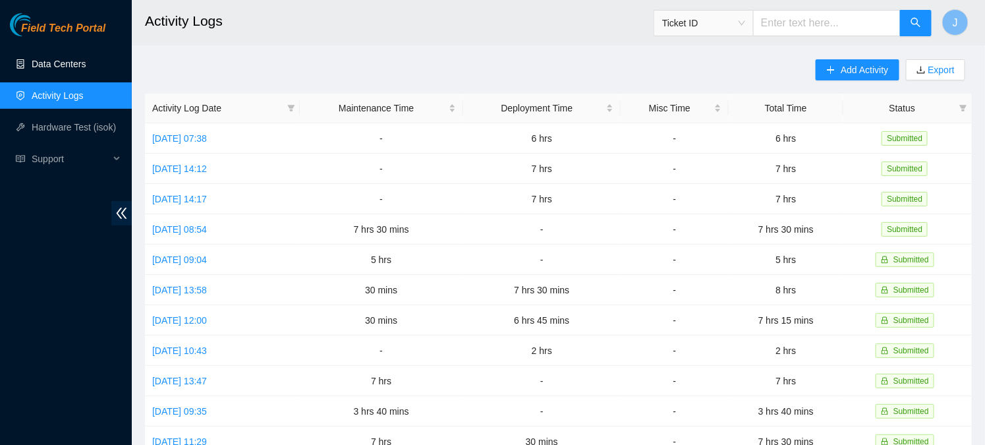
click at [72, 67] on link "Data Centers" at bounding box center [59, 64] width 54 height 11
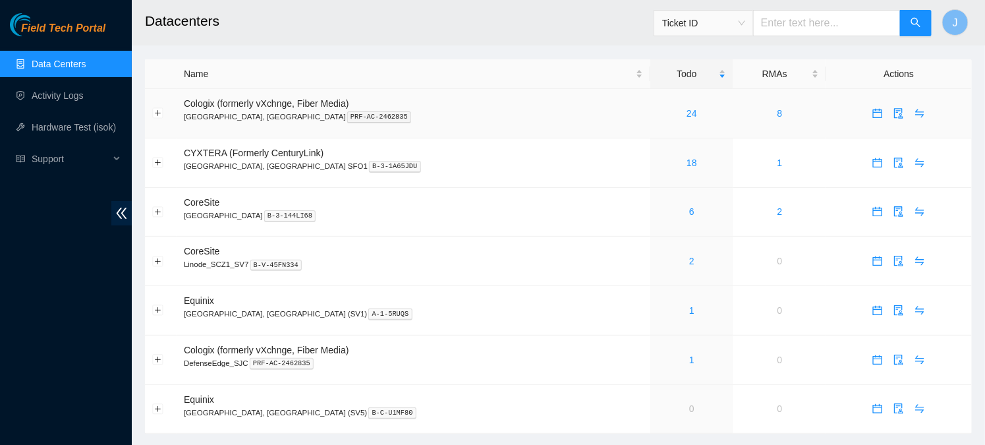
click at [658, 111] on div "24" at bounding box center [692, 113] width 69 height 14
